Goal: Task Accomplishment & Management: Manage account settings

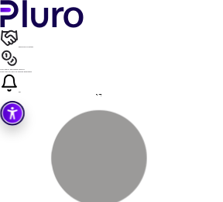
scroll to position [426, 0]
drag, startPoint x: 92, startPoint y: 67, endPoint x: 107, endPoint y: 176, distance: 109.7
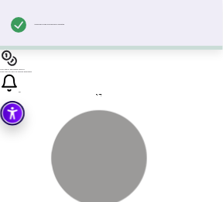
scroll to position [364, 0]
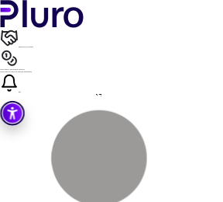
drag, startPoint x: 123, startPoint y: 109, endPoint x: 87, endPoint y: 109, distance: 35.7
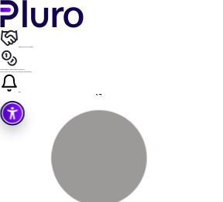
drag, startPoint x: 118, startPoint y: 84, endPoint x: 74, endPoint y: 80, distance: 44.4
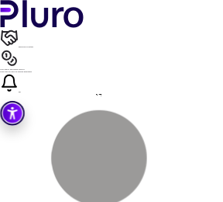
drag, startPoint x: 111, startPoint y: 100, endPoint x: 102, endPoint y: 100, distance: 9.3
copy div "******* **"
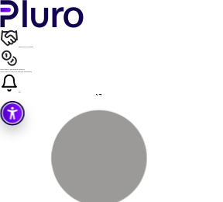
scroll to position [381, 0]
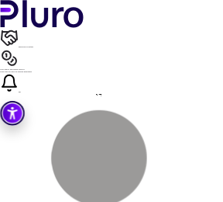
scroll to position [31, 0]
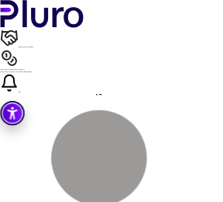
drag, startPoint x: 116, startPoint y: 176, endPoint x: 95, endPoint y: 177, distance: 21.7
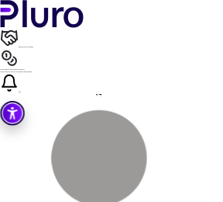
drag, startPoint x: 116, startPoint y: 150, endPoint x: 95, endPoint y: 150, distance: 20.9
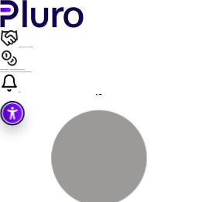
scroll to position [503, 0]
drag, startPoint x: 94, startPoint y: 44, endPoint x: 101, endPoint y: 184, distance: 139.8
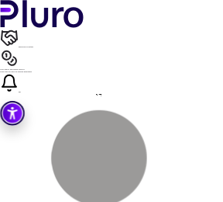
drag, startPoint x: 109, startPoint y: 171, endPoint x: 91, endPoint y: 170, distance: 18.6
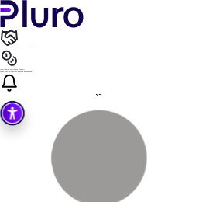
drag, startPoint x: 133, startPoint y: 175, endPoint x: 91, endPoint y: 175, distance: 42.7
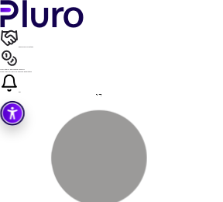
copy div "**********"
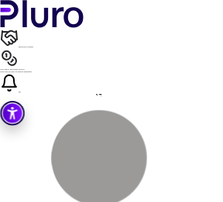
type input "*******"
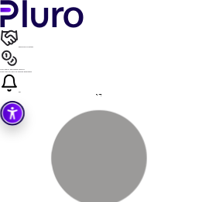
scroll to position [436, 0]
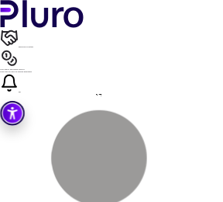
copy span "*******"
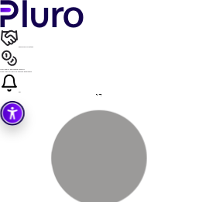
drag, startPoint x: 173, startPoint y: 183, endPoint x: 63, endPoint y: 182, distance: 110.1
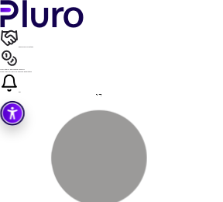
scroll to position [47, 0]
drag, startPoint x: 132, startPoint y: 161, endPoint x: 105, endPoint y: 160, distance: 26.4
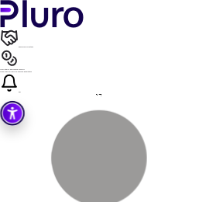
drag, startPoint x: 90, startPoint y: 160, endPoint x: 135, endPoint y: 160, distance: 45.0
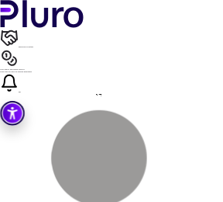
drag, startPoint x: 95, startPoint y: 116, endPoint x: 87, endPoint y: 115, distance: 7.8
copy span "********"
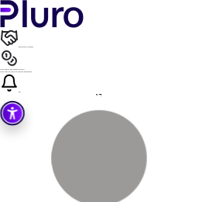
drag, startPoint x: 143, startPoint y: 126, endPoint x: 91, endPoint y: 126, distance: 52.7
